Goal: Information Seeking & Learning: Learn about a topic

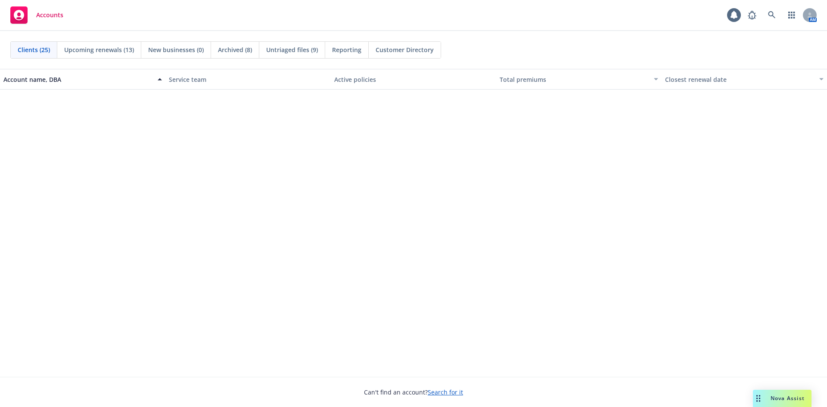
scroll to position [388, 0]
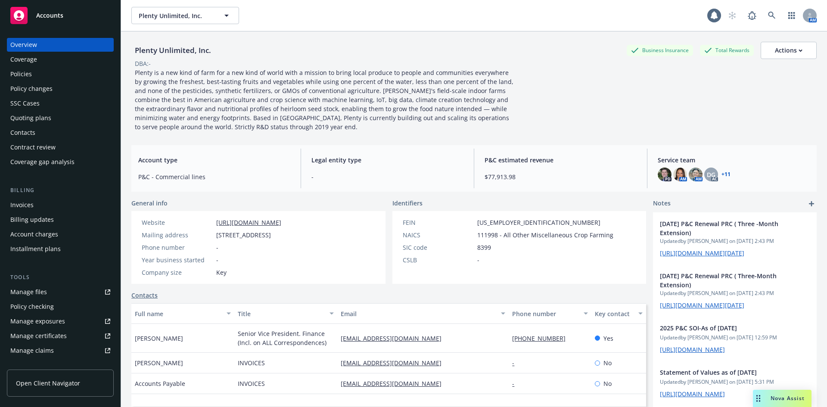
click at [39, 69] on div "Policies" at bounding box center [60, 74] width 100 height 14
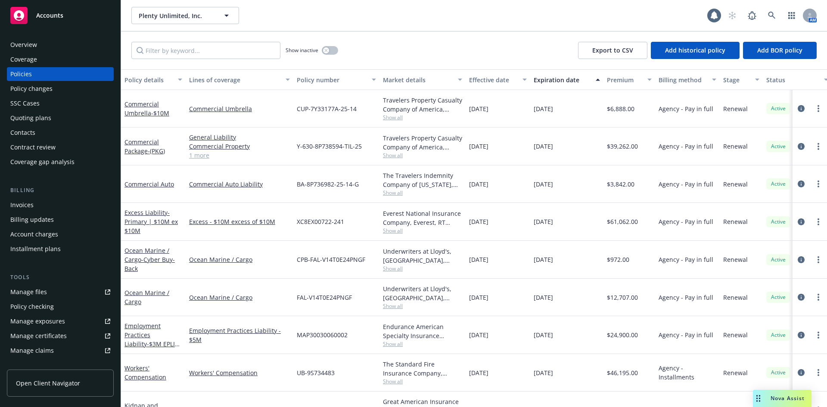
click at [34, 46] on div "Overview" at bounding box center [23, 45] width 27 height 14
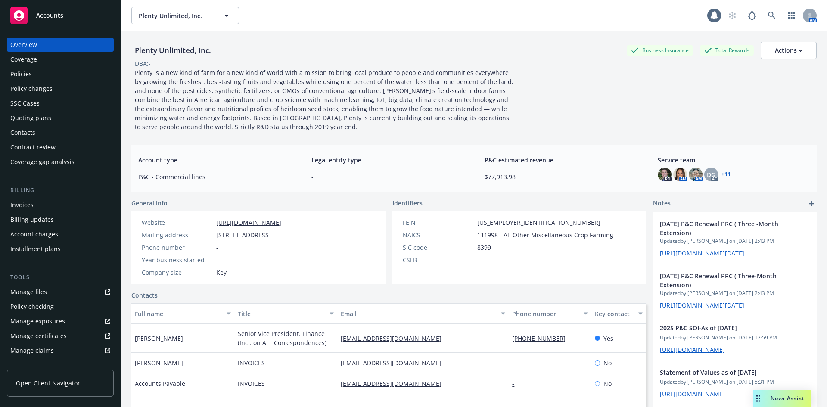
click at [40, 262] on div "Overview Coverage Policies Policy changes SSC Cases Quoting plans Contacts Cont…" at bounding box center [60, 285] width 107 height 494
click at [575, 107] on div "Plenty Unlimited, Inc. Business Insurance Total Rewards Actions DBA: - Plenty i…" at bounding box center [474, 87] width 686 height 90
